Goal: Use online tool/utility: Utilize a website feature to perform a specific function

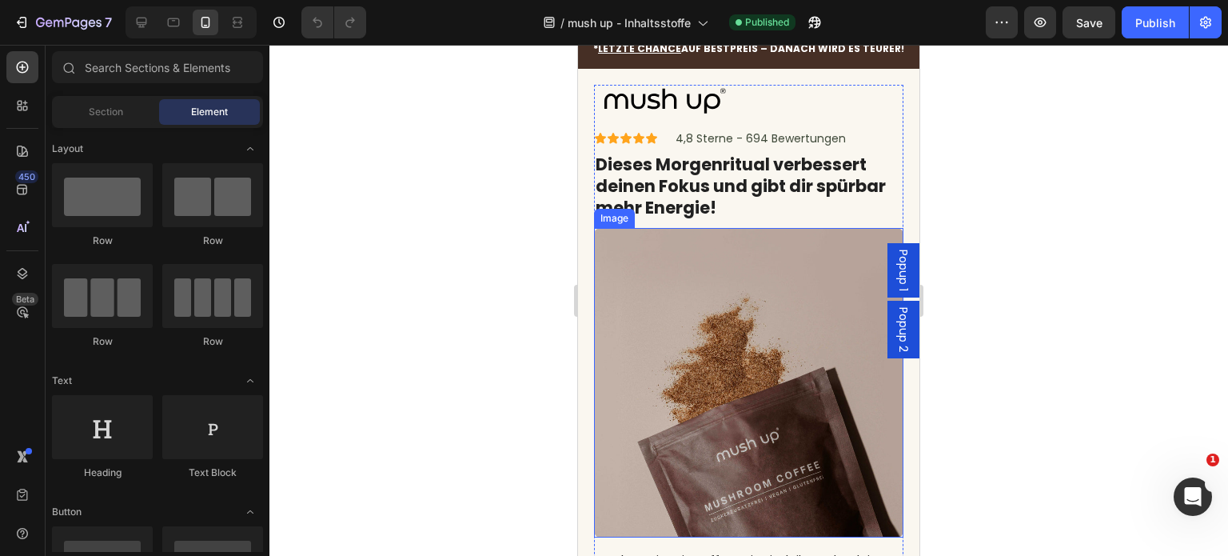
scroll to position [160, 0]
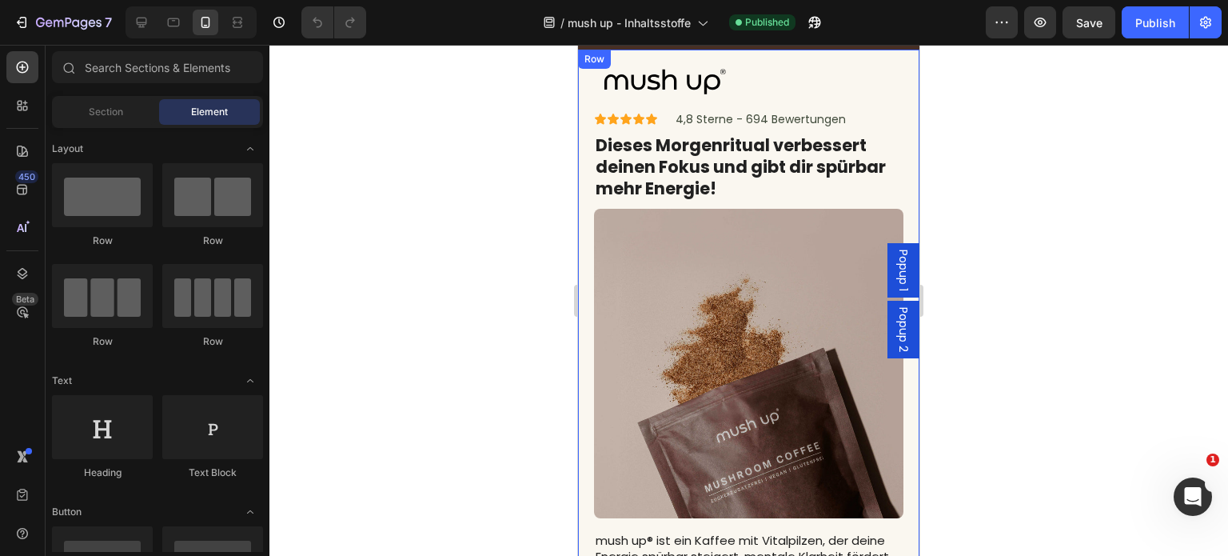
click at [892, 60] on div "Image Icon Icon Icon Icon Icon Icon List 4,8 Sterne - 694 Bewertungen Text Bloc…" at bounding box center [748, 442] width 341 height 785
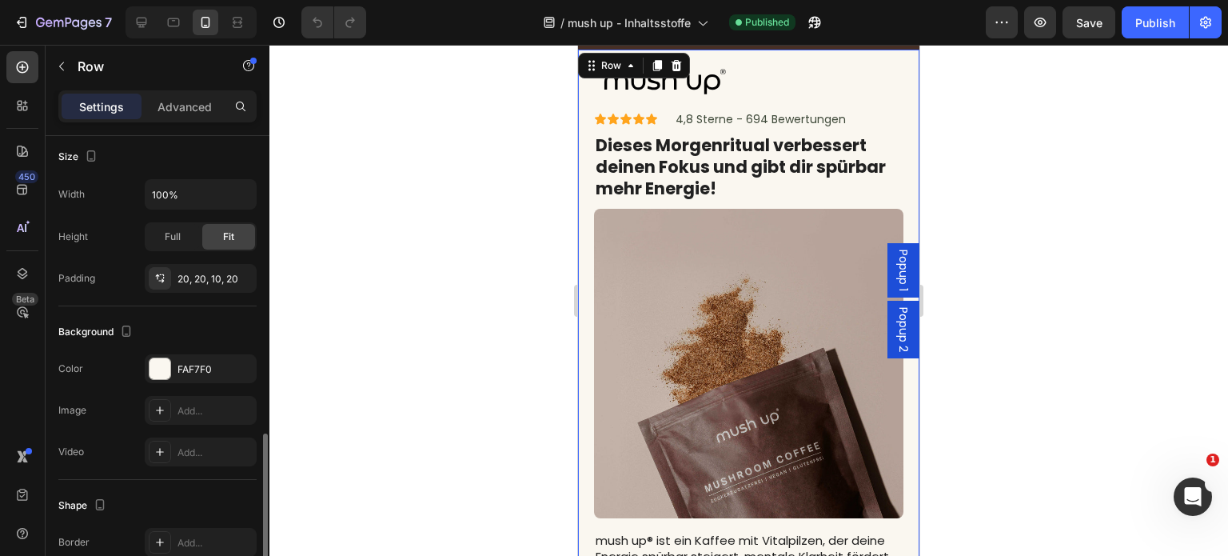
scroll to position [558, 0]
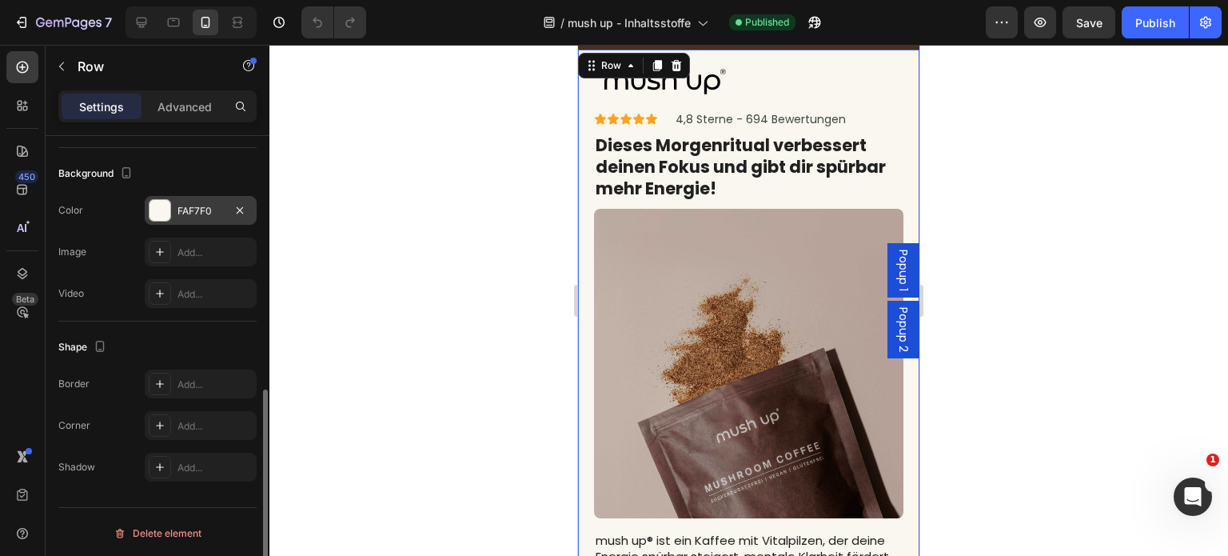
click at [215, 209] on div "FAF7F0" at bounding box center [200, 211] width 46 height 14
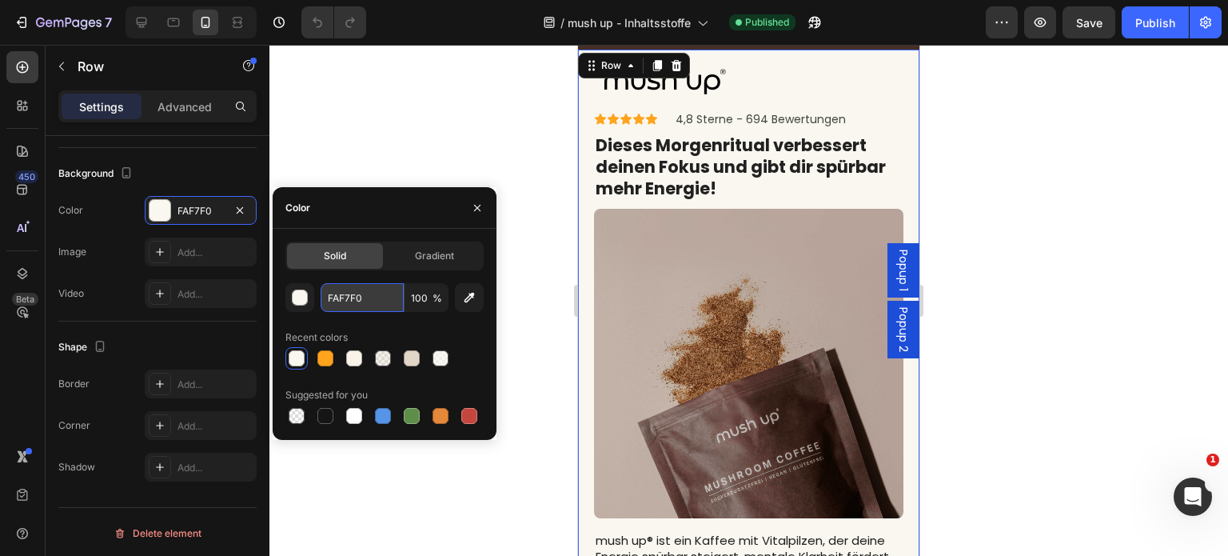
click at [376, 301] on input "FAF7F0" at bounding box center [362, 297] width 83 height 29
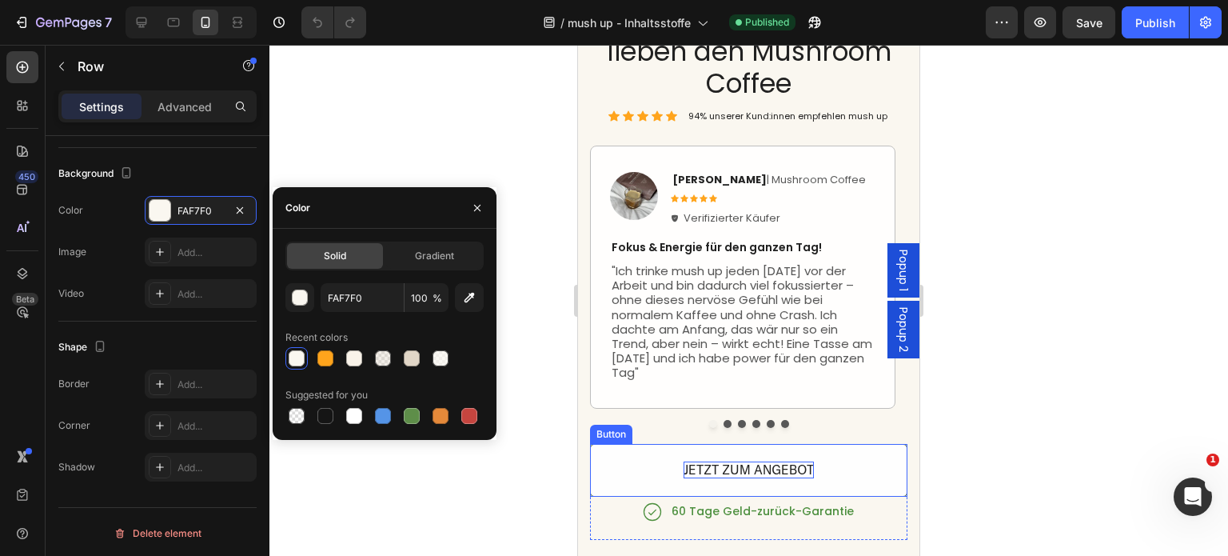
scroll to position [2016, 0]
